Goal: Task Accomplishment & Management: Use online tool/utility

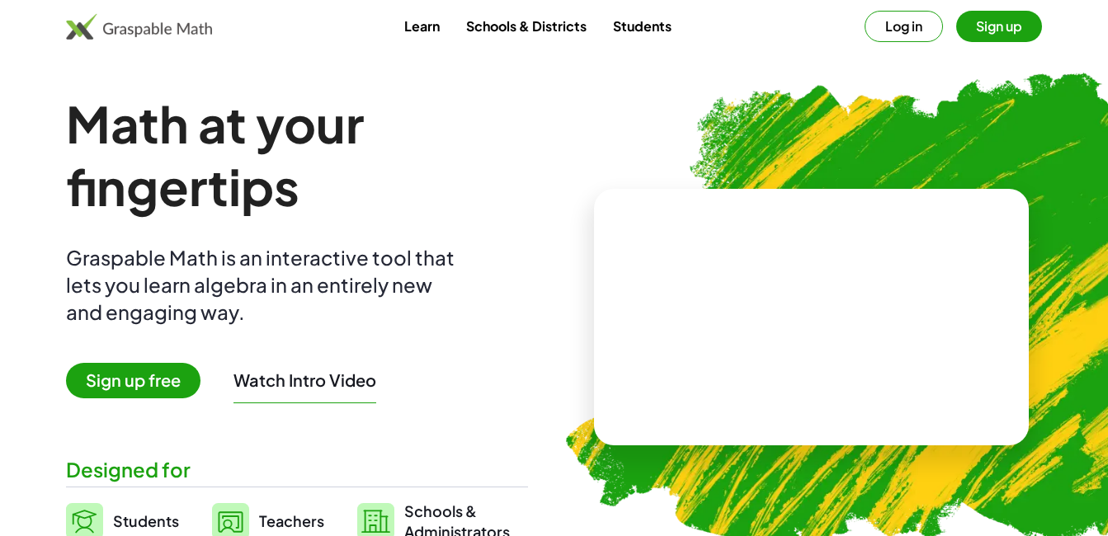
click at [133, 393] on span "Sign up free" at bounding box center [133, 380] width 134 height 35
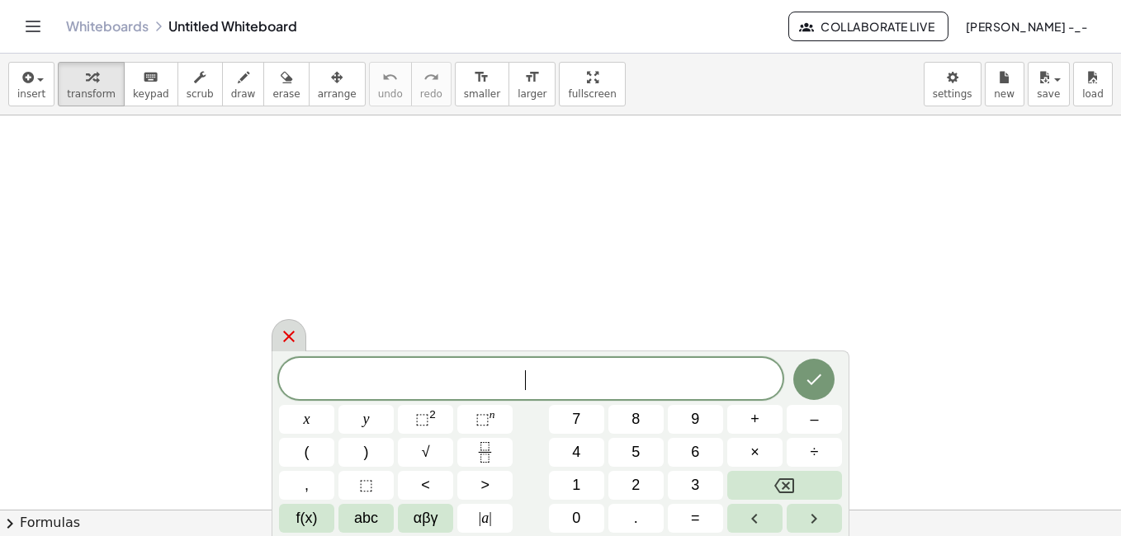
click at [281, 333] on icon at bounding box center [289, 337] width 20 height 20
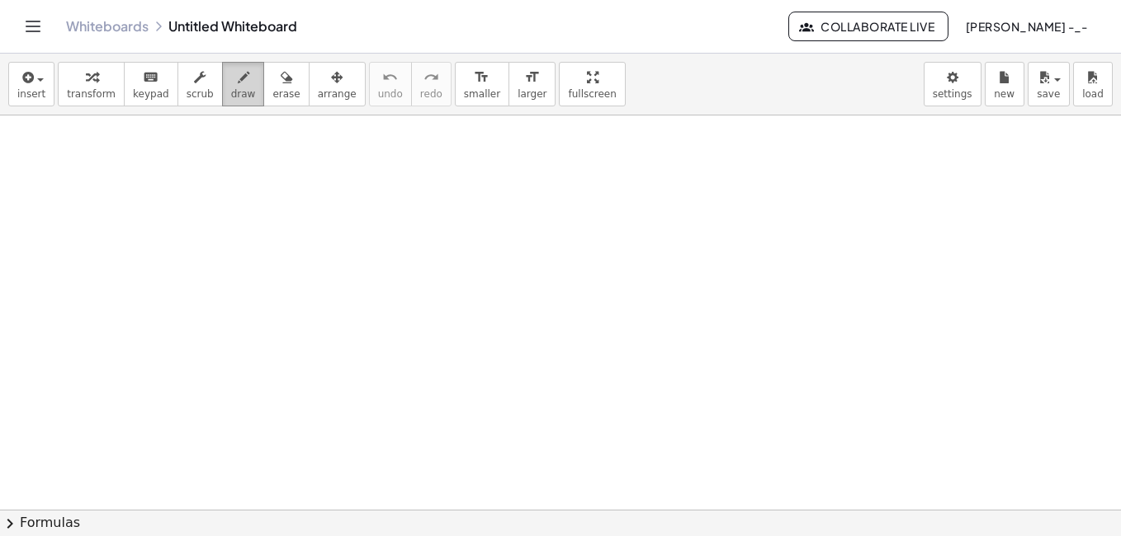
click at [238, 77] on icon "button" at bounding box center [244, 78] width 12 height 20
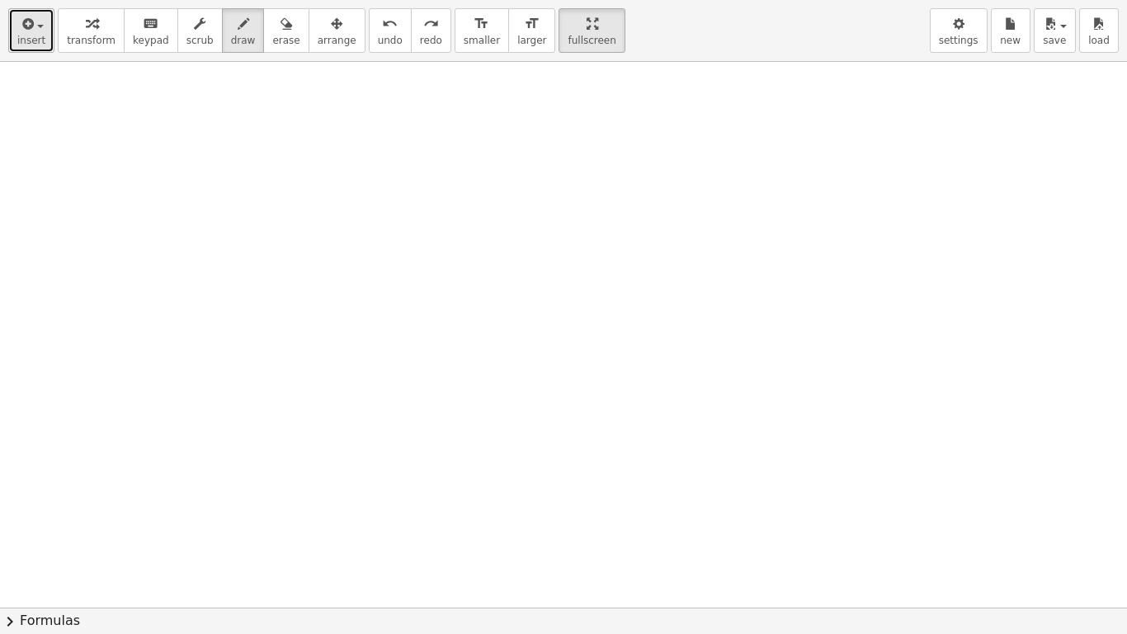
click at [36, 43] on span "insert" at bounding box center [31, 41] width 28 height 12
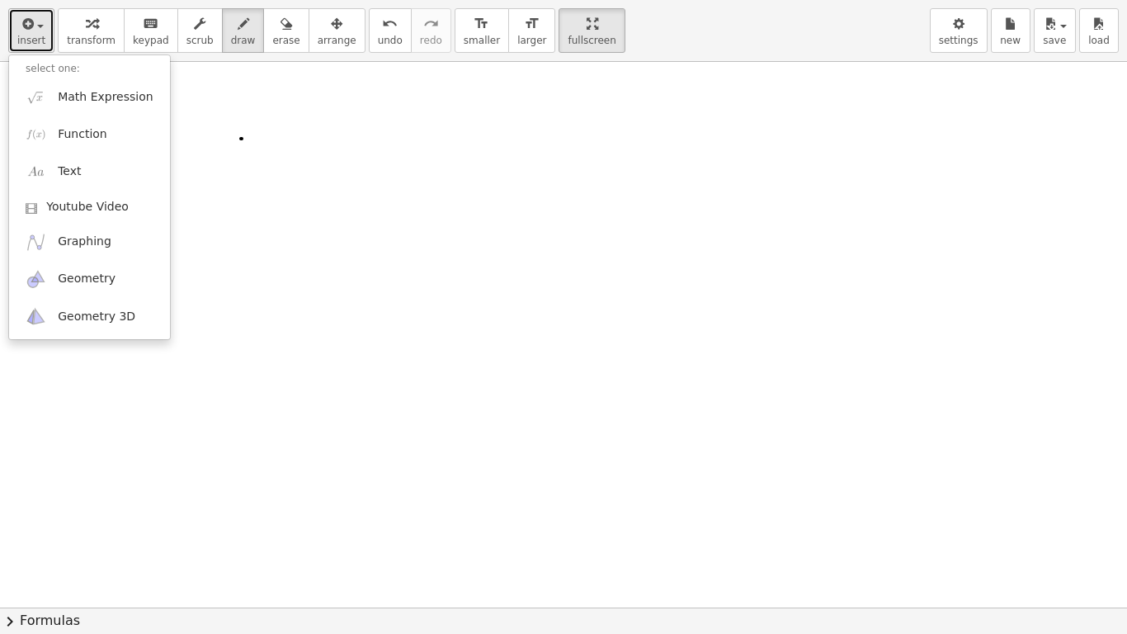
click at [22, 40] on span "insert" at bounding box center [31, 41] width 28 height 12
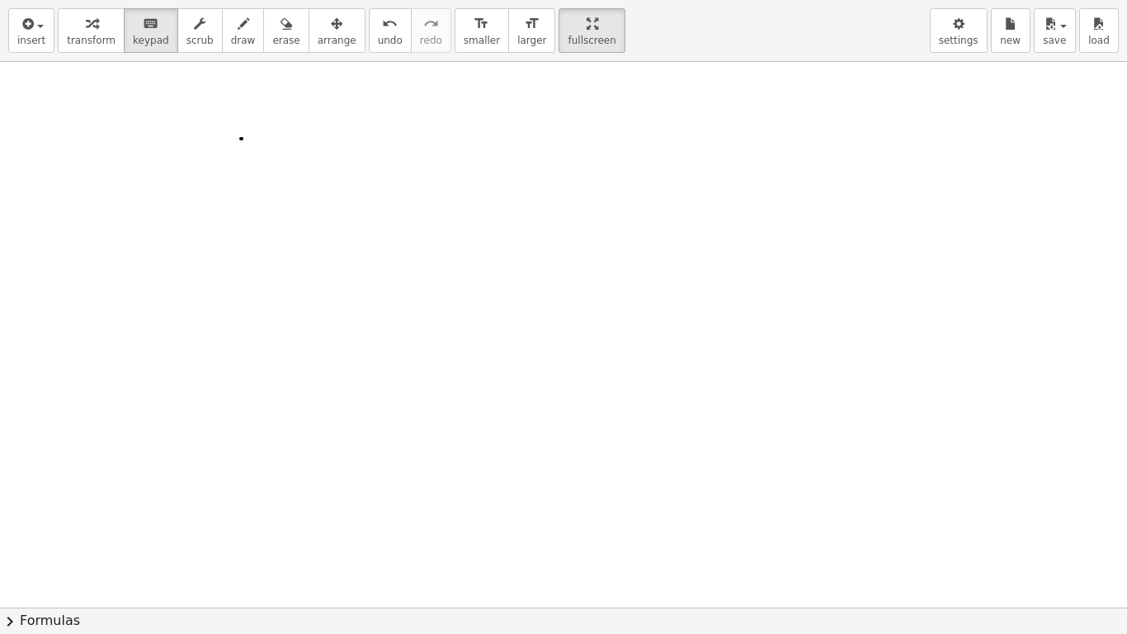
click at [17, 536] on span "chevron_right" at bounding box center [10, 621] width 20 height 20
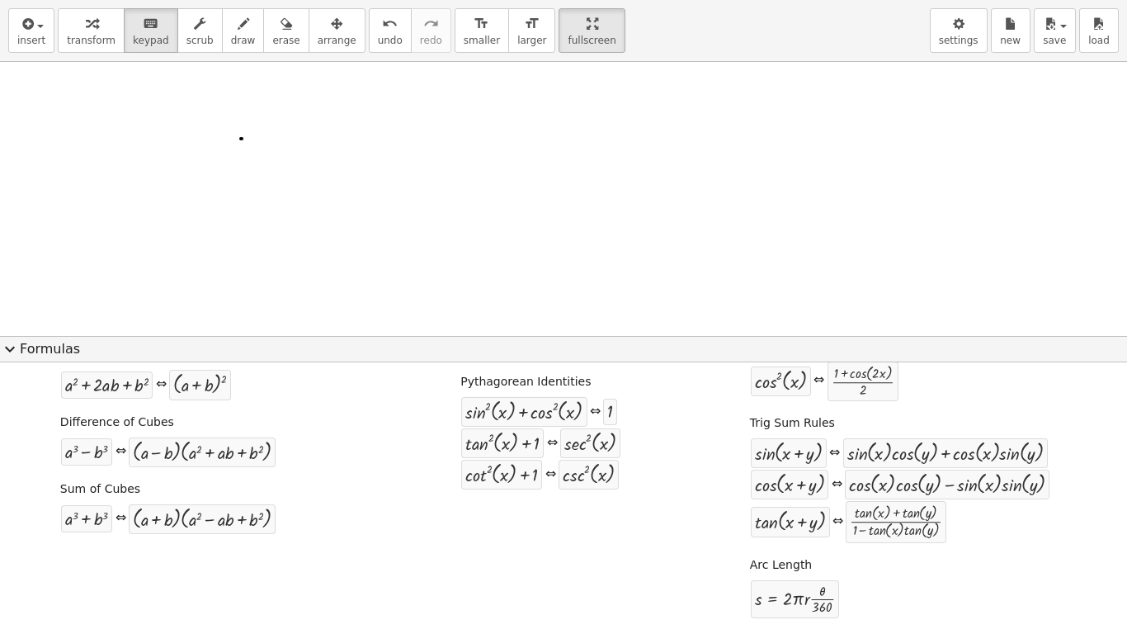
scroll to position [306, 0]
click at [1, 363] on div "Drag one side of a formula onto a highlighted expression on the canvas to apply…" at bounding box center [563, 497] width 1127 height 271
click at [2, 355] on span "expand_more" at bounding box center [10, 349] width 20 height 20
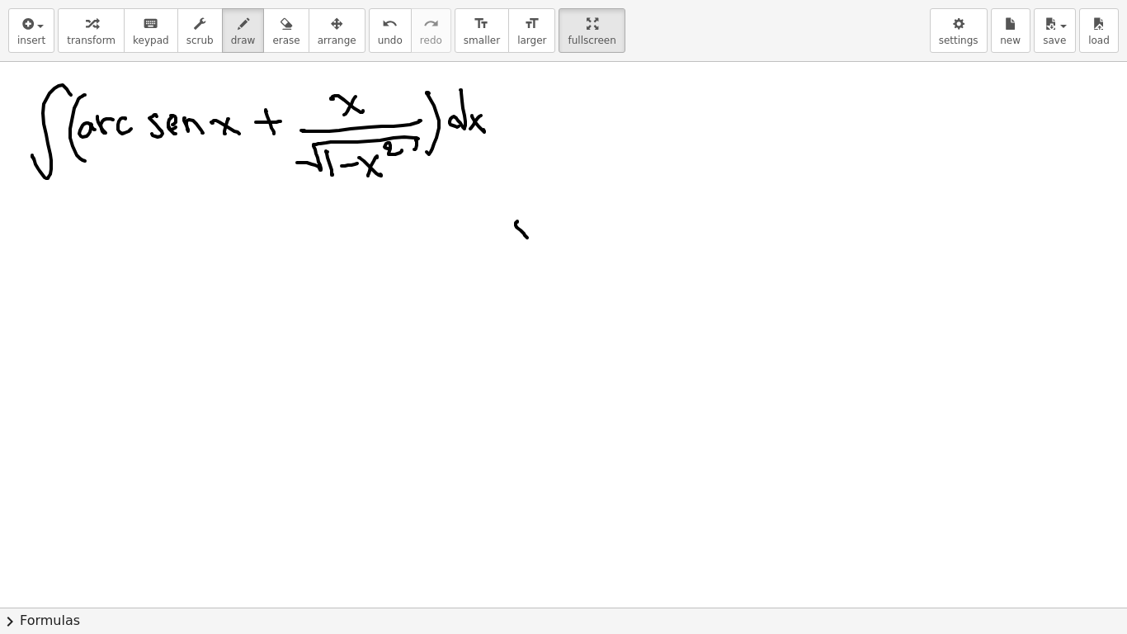
click at [0, 536] on button "chevron_right Formulas" at bounding box center [563, 620] width 1127 height 26
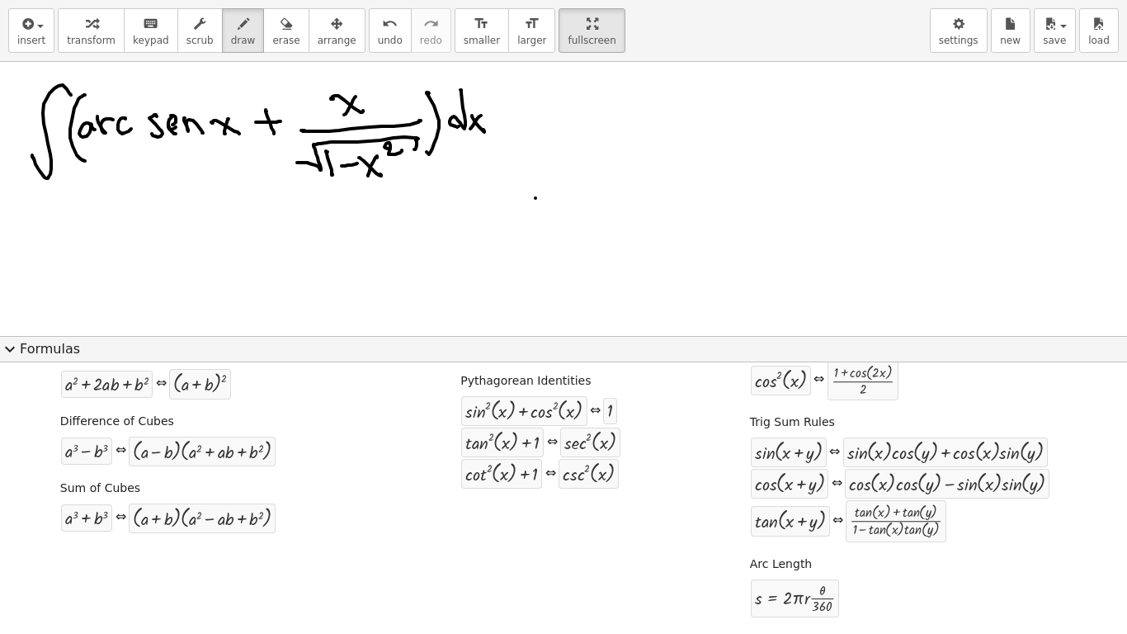
click at [12, 345] on span "expand_more" at bounding box center [10, 349] width 20 height 20
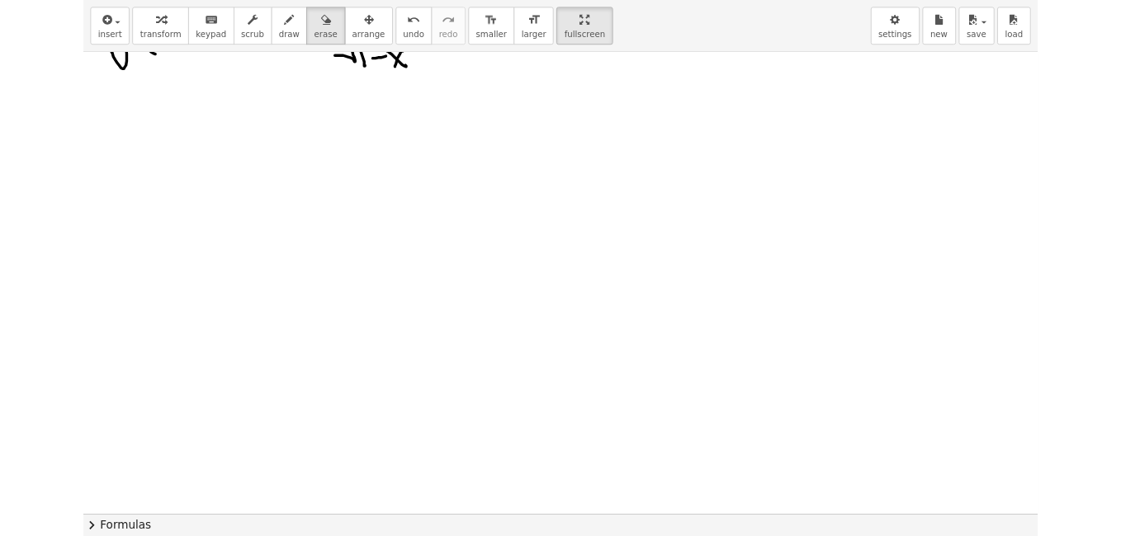
scroll to position [0, 0]
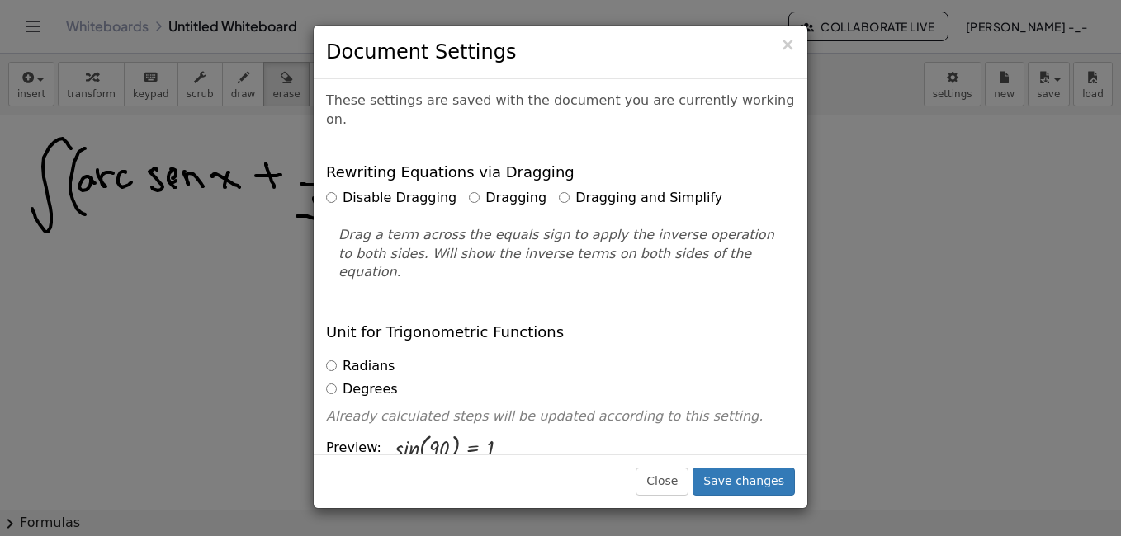
click at [925, 161] on div "× Document Settings These settings are saved with the document you are currentl…" at bounding box center [560, 268] width 1121 height 536
click at [790, 43] on span "×" at bounding box center [787, 45] width 15 height 20
